Goal: Task Accomplishment & Management: Use online tool/utility

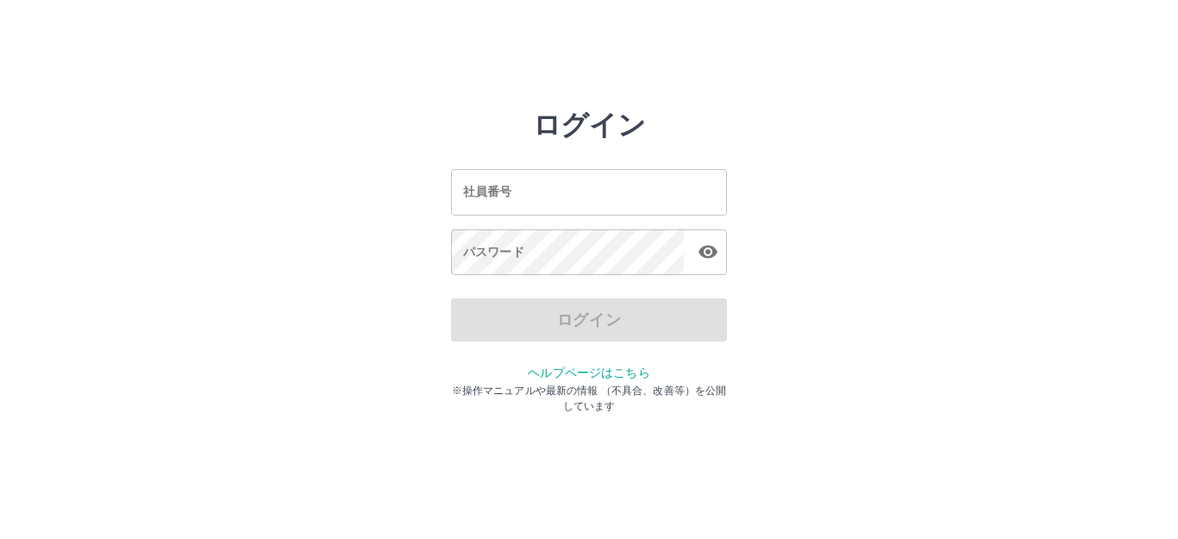
click at [638, 185] on input "社員番号" at bounding box center [589, 192] width 276 height 46
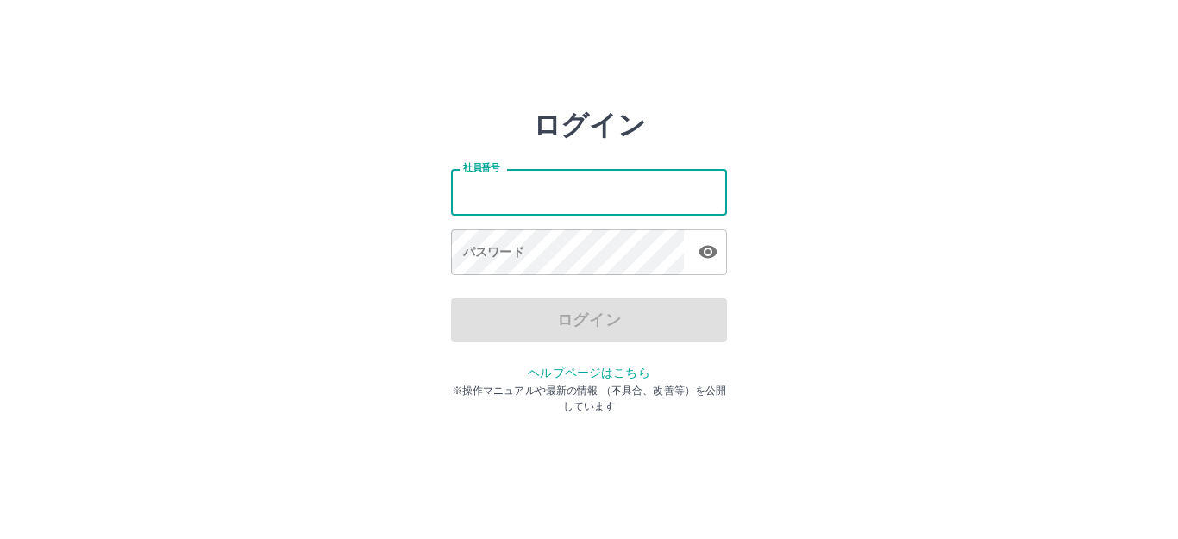
type input "*******"
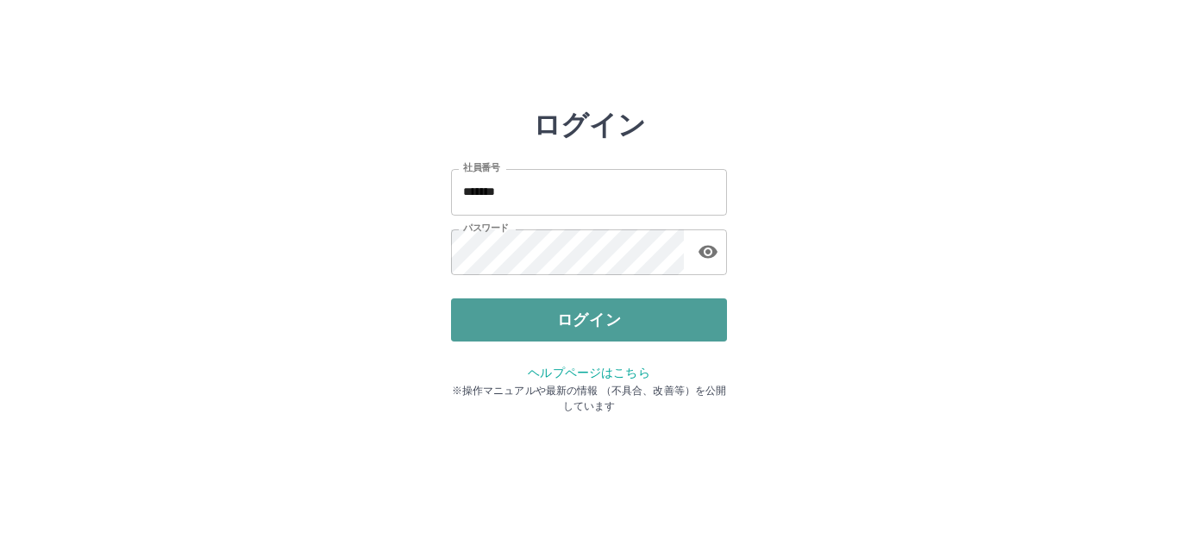
click at [584, 322] on button "ログイン" at bounding box center [589, 319] width 276 height 43
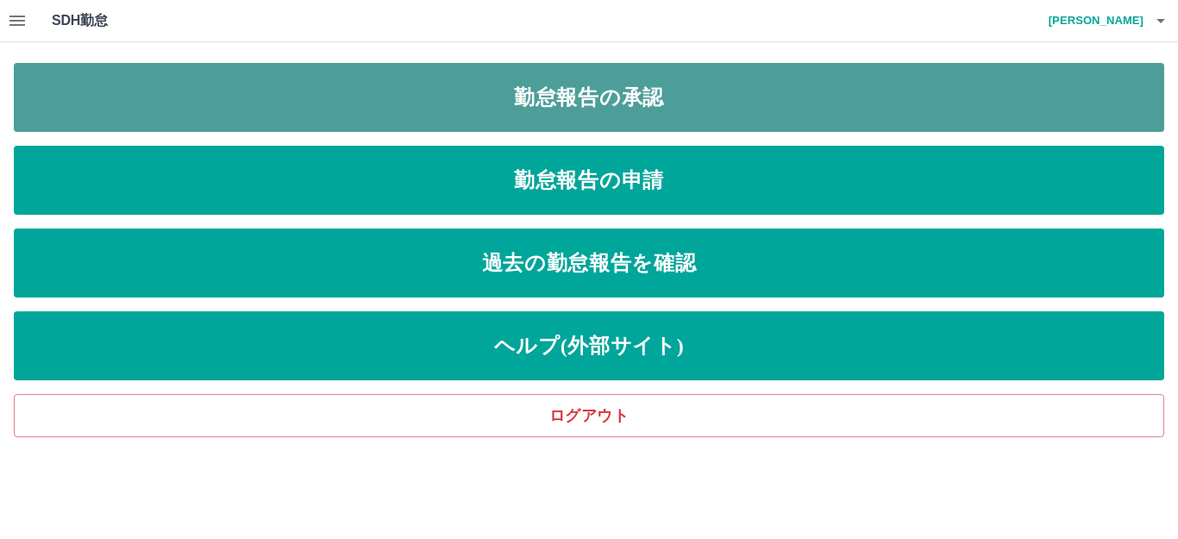
click at [614, 84] on link "勤怠報告の承認" at bounding box center [589, 97] width 1150 height 69
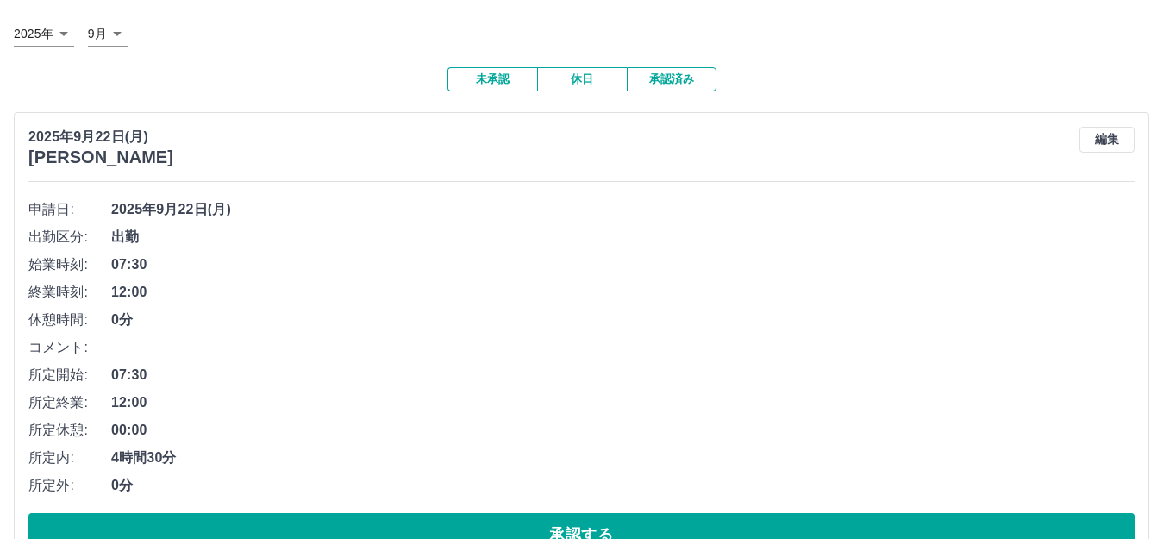
scroll to position [172, 0]
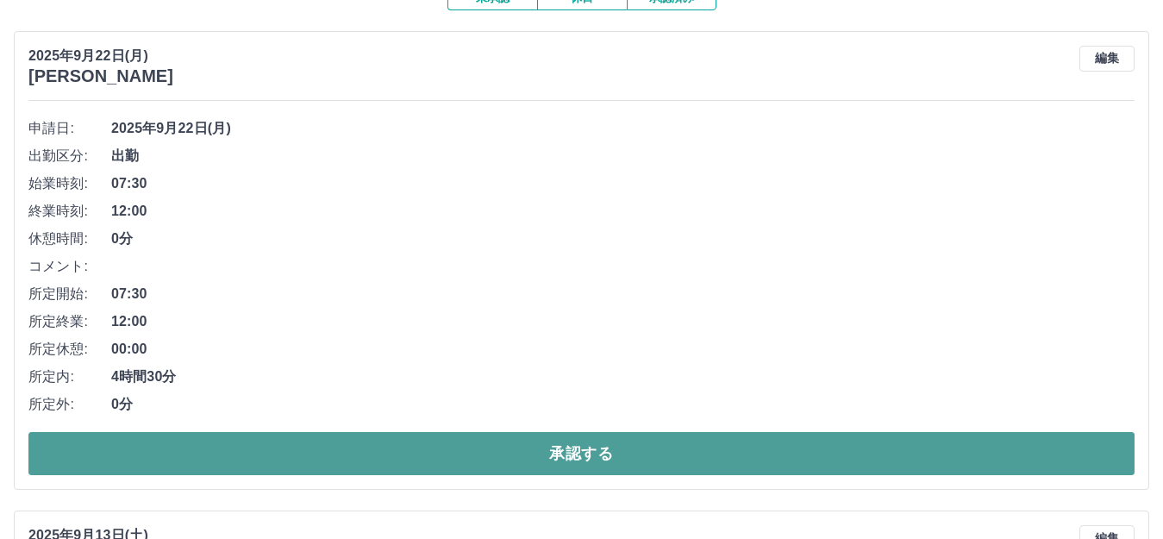
click at [647, 453] on button "承認する" at bounding box center [581, 453] width 1106 height 43
